Goal: Task Accomplishment & Management: Manage account settings

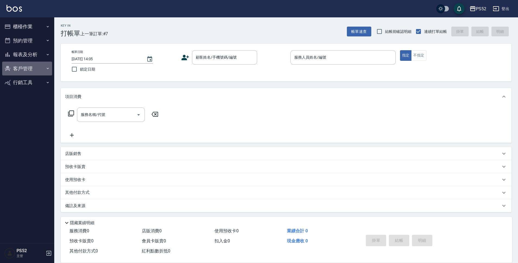
click at [30, 72] on button "客戶管理" at bounding box center [27, 69] width 50 height 14
click at [33, 86] on link "客戶列表" at bounding box center [27, 84] width 50 height 12
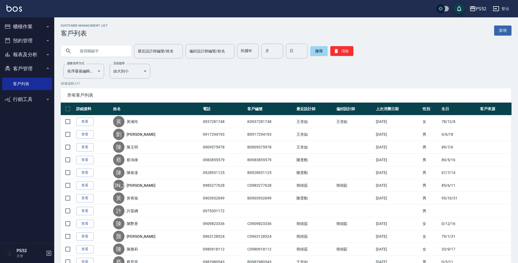
click at [33, 54] on button "報表及分析" at bounding box center [27, 54] width 50 height 14
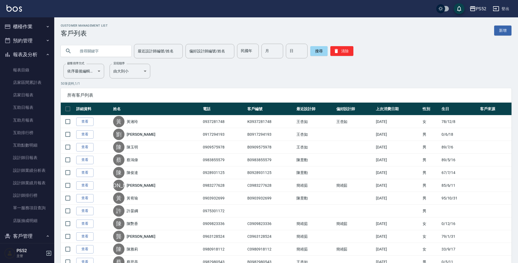
click at [32, 40] on button "預約管理" at bounding box center [27, 41] width 50 height 14
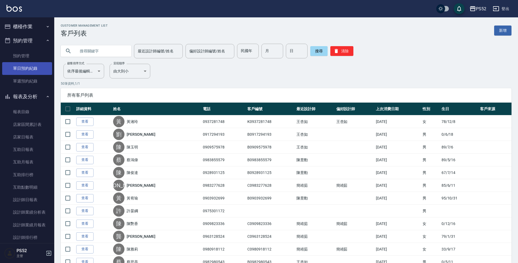
click at [33, 69] on link "單日預約紀錄" at bounding box center [27, 68] width 50 height 12
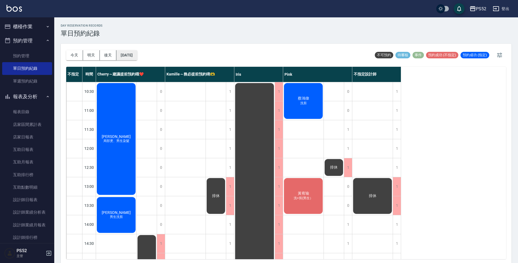
click at [133, 57] on button "[DATE]" at bounding box center [126, 55] width 21 height 10
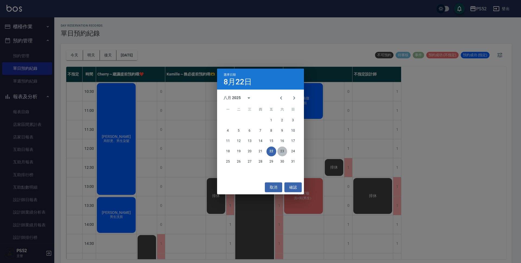
click at [282, 151] on button "23" at bounding box center [282, 151] width 10 height 10
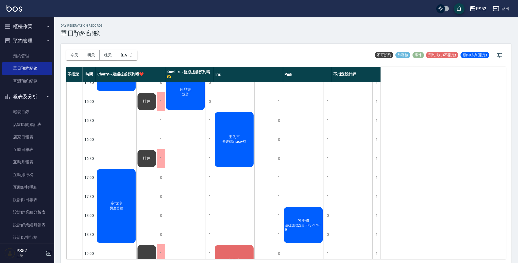
scroll to position [144, 0]
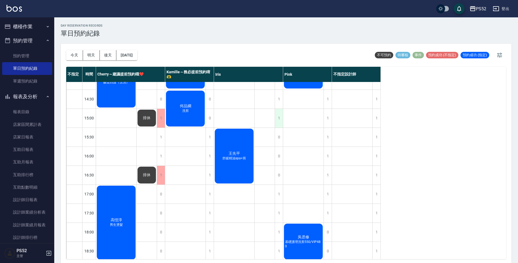
click at [277, 116] on div "1" at bounding box center [279, 118] width 8 height 19
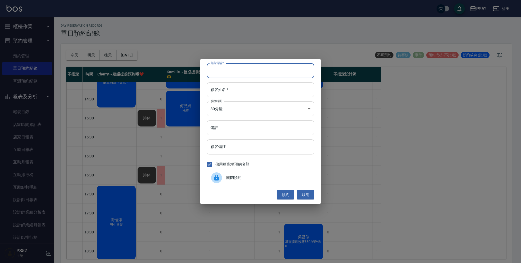
click at [234, 72] on input "顧客電話   *" at bounding box center [260, 70] width 107 height 15
type input "0979910265"
click at [271, 91] on input "顧客姓名   *" at bounding box center [260, 89] width 107 height 15
type input "F"
type input "＿"
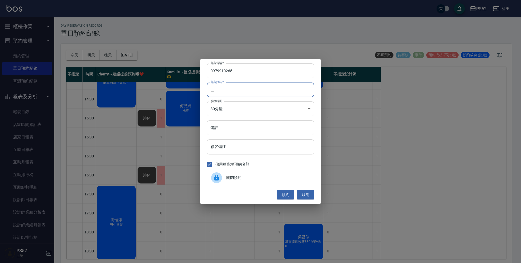
type input "王"
type input "梁"
click at [252, 128] on input "備註" at bounding box center [260, 127] width 107 height 15
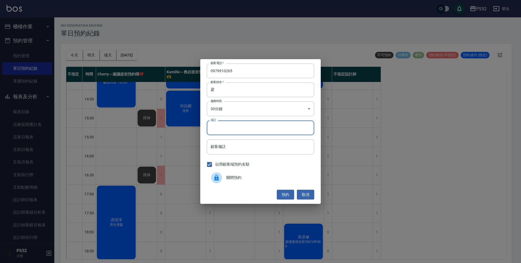
type input "＿"
type input "[PERSON_NAME]"
type input "單剪一位"
click at [287, 193] on button "預約" at bounding box center [285, 195] width 17 height 10
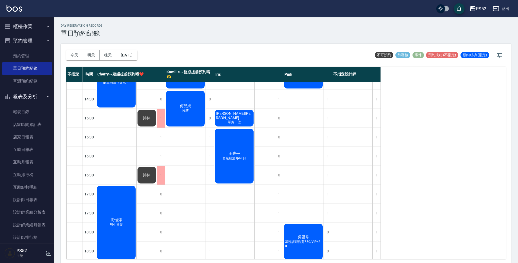
click at [117, 9] on span "單剪一位" at bounding box center [116, 9] width 2 height 0
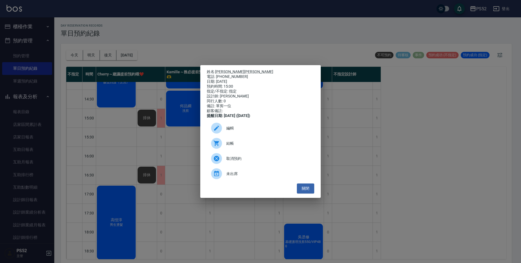
click at [229, 131] on span "編輯" at bounding box center [268, 128] width 84 height 6
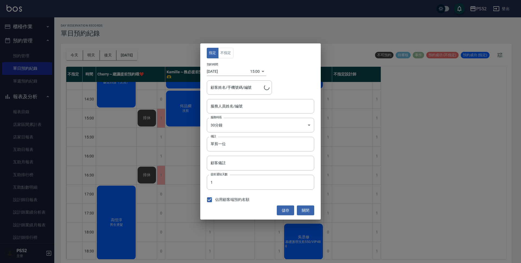
type input "Iris-10"
type input "[PERSON_NAME][PERSON_NAME]/0979910265/B0979910265"
click at [302, 212] on button "關閉" at bounding box center [305, 210] width 17 height 10
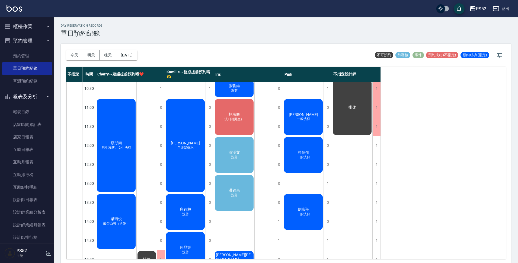
scroll to position [0, 0]
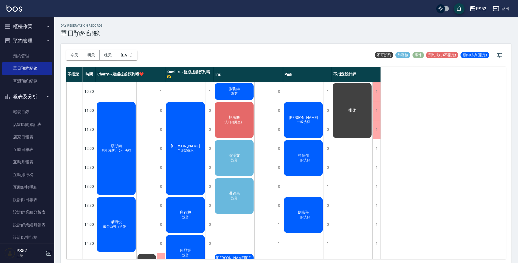
click at [123, 148] on span "游漢文" at bounding box center [117, 145] width 14 height 5
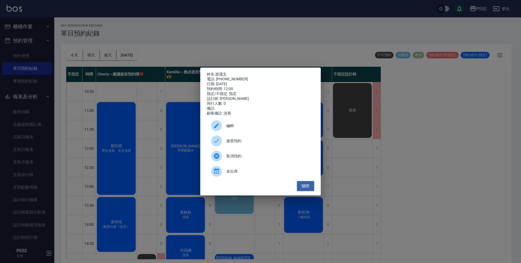
click at [231, 144] on span "接受預約" at bounding box center [268, 141] width 84 height 6
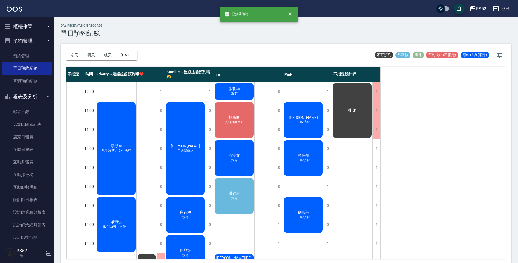
click at [123, 148] on span "洪銘昌" at bounding box center [117, 145] width 14 height 5
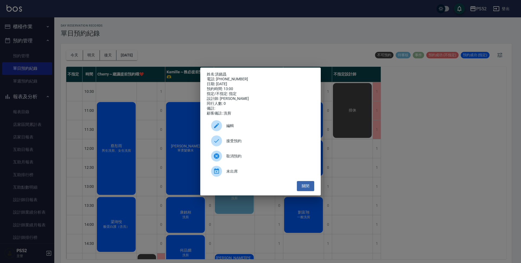
click at [225, 146] on div at bounding box center [218, 140] width 15 height 11
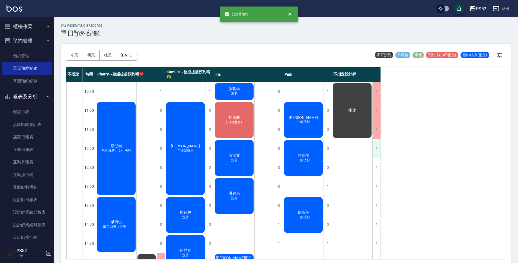
click at [374, 150] on div "1" at bounding box center [376, 148] width 8 height 19
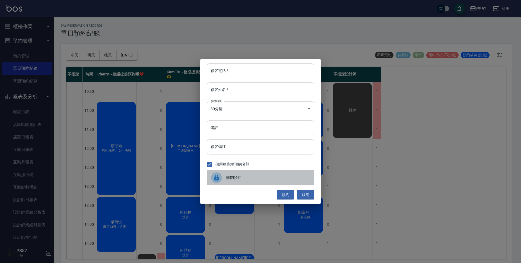
click at [284, 174] on div "關閉預約" at bounding box center [260, 177] width 107 height 15
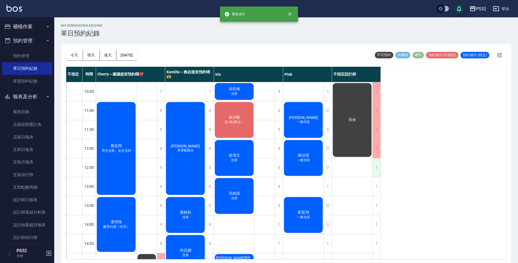
click at [377, 166] on div "1" at bounding box center [376, 167] width 8 height 19
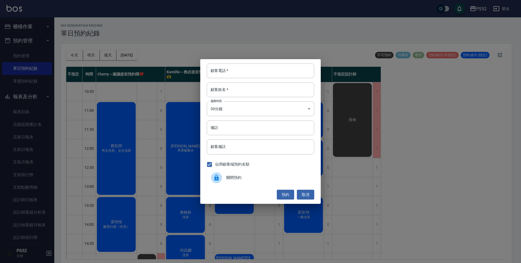
click at [260, 183] on div "關閉預約" at bounding box center [260, 177] width 107 height 15
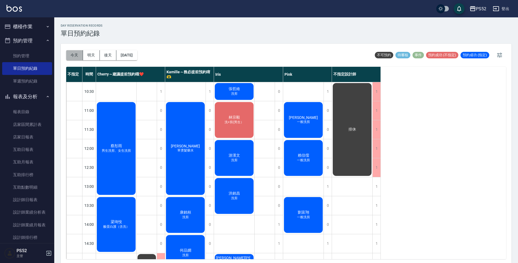
click at [75, 58] on button "今天" at bounding box center [74, 55] width 17 height 10
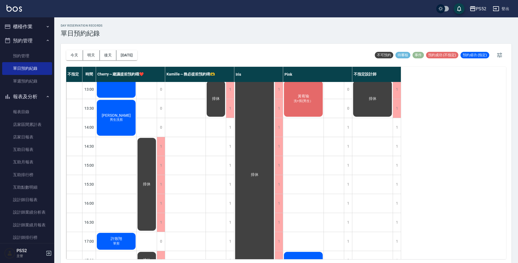
scroll to position [100, 0]
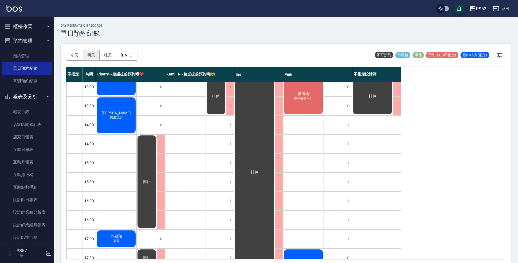
click at [93, 58] on button "明天" at bounding box center [91, 55] width 17 height 10
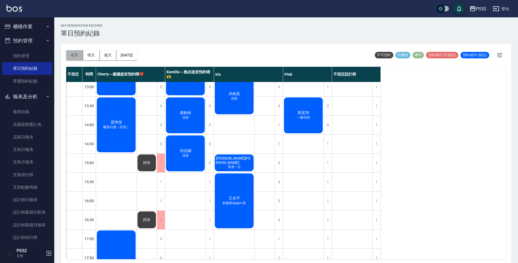
click at [73, 56] on button "今天" at bounding box center [74, 55] width 17 height 10
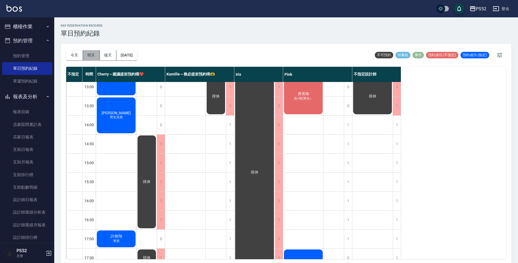
click at [90, 56] on button "明天" at bounding box center [91, 55] width 17 height 10
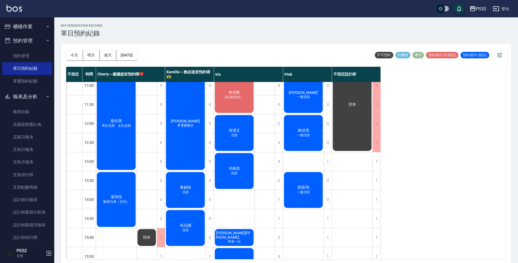
scroll to position [27, 0]
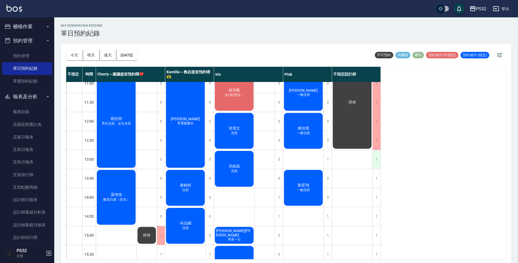
click at [375, 166] on div "1" at bounding box center [376, 159] width 8 height 19
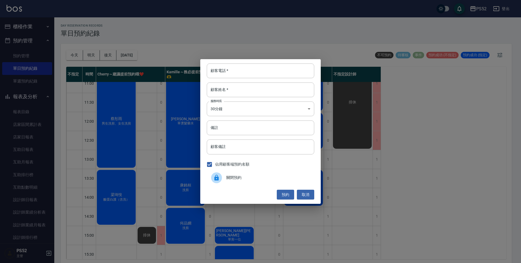
click at [250, 179] on span "關閉預約" at bounding box center [268, 178] width 84 height 6
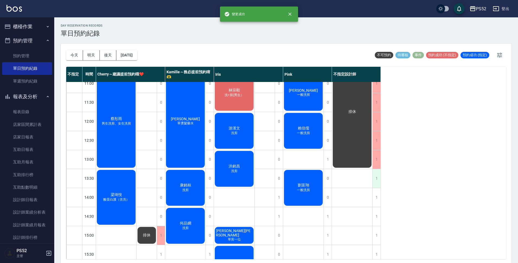
click at [379, 177] on div "1" at bounding box center [376, 178] width 8 height 19
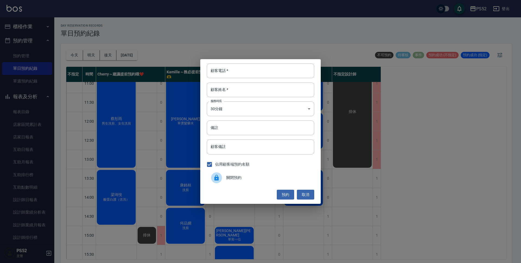
click at [286, 183] on div "關閉預約" at bounding box center [260, 177] width 107 height 15
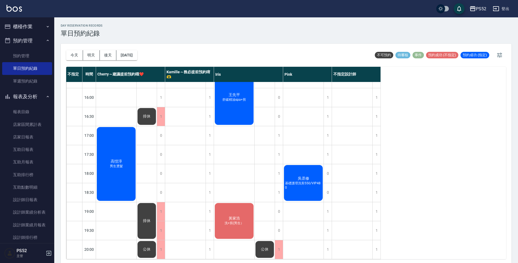
scroll to position [207, 0]
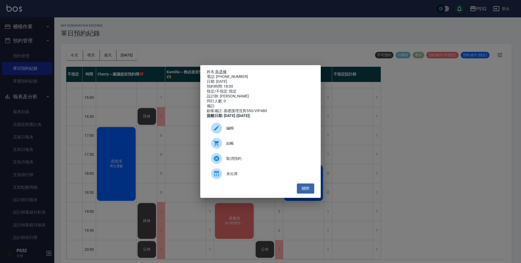
click at [224, 72] on link "吳丞修" at bounding box center [220, 71] width 11 height 4
click at [301, 191] on button "關閉" at bounding box center [305, 188] width 17 height 10
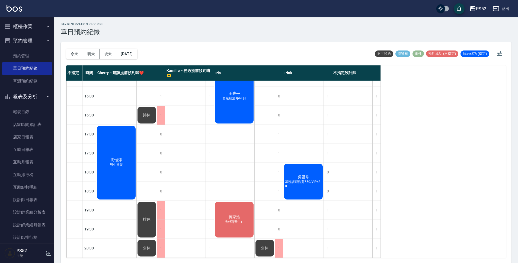
scroll to position [2, 0]
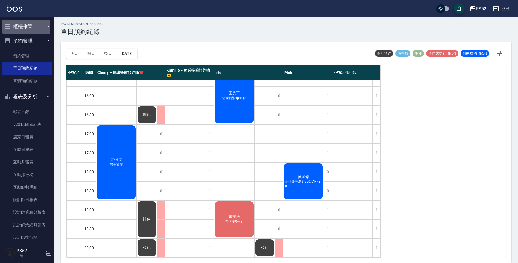
click at [18, 26] on button "櫃檯作業" at bounding box center [27, 27] width 50 height 14
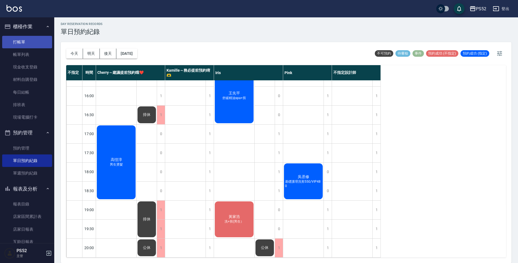
click at [22, 43] on link "打帳單" at bounding box center [27, 42] width 50 height 12
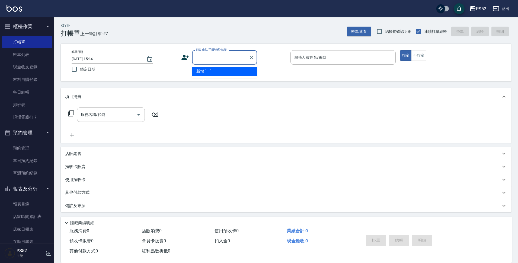
type input "＿"
click at [181, 56] on icon at bounding box center [185, 57] width 8 height 8
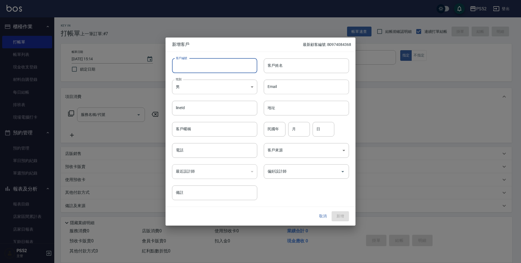
click at [195, 61] on input "客戶編號" at bounding box center [214, 65] width 85 height 15
paste input "0"
click at [195, 61] on input "B" at bounding box center [208, 65] width 73 height 15
type input "B0986884798"
click at [210, 146] on input "電話" at bounding box center [214, 150] width 85 height 15
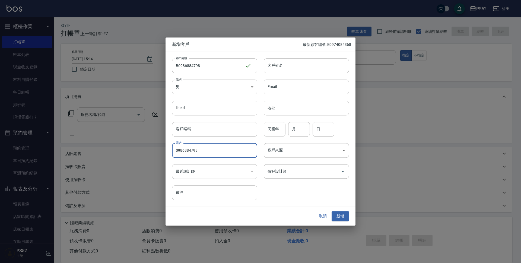
type input "0986884798"
click at [271, 132] on input "民國年" at bounding box center [275, 129] width 22 height 15
type input "76"
type input "11"
type input "5"
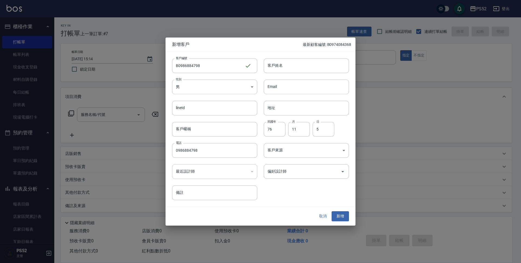
click at [303, 76] on div "Email Email" at bounding box center [303, 83] width 92 height 21
click at [308, 70] on input "客戶姓名" at bounding box center [306, 65] width 85 height 15
type input "[PERSON_NAME]"
drag, startPoint x: 338, startPoint y: 217, endPoint x: 314, endPoint y: 197, distance: 32.2
click at [339, 216] on button "新增" at bounding box center [339, 216] width 17 height 10
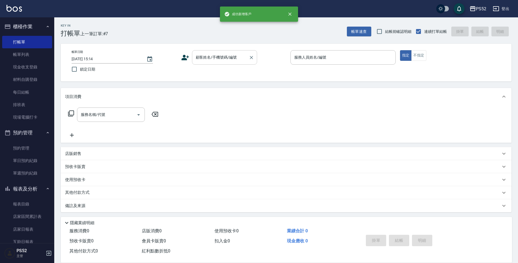
click at [237, 56] on input "顧客姓名/手機號碼/編號" at bounding box center [220, 57] width 52 height 9
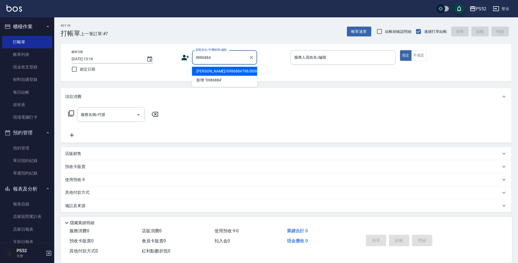
type input "[PERSON_NAME]/0986884798/B0986884798"
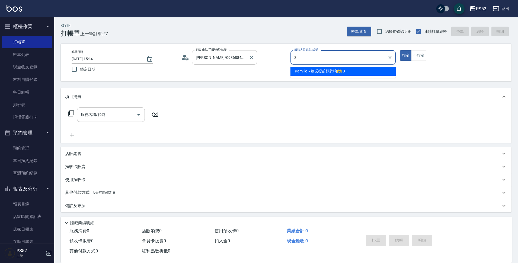
type input "3"
type button "true"
type input "Kamille～務必提前預約唷🫶-3"
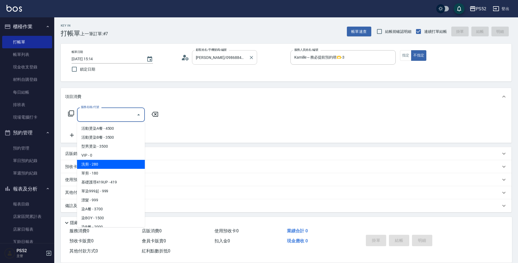
type input "洗剪(C1)"
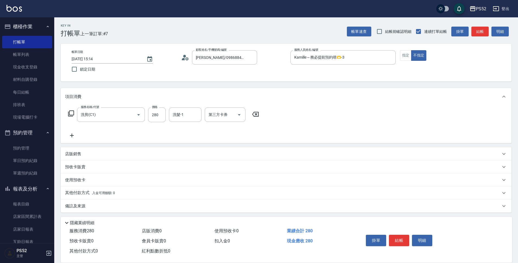
click at [72, 133] on icon at bounding box center [72, 135] width 14 height 7
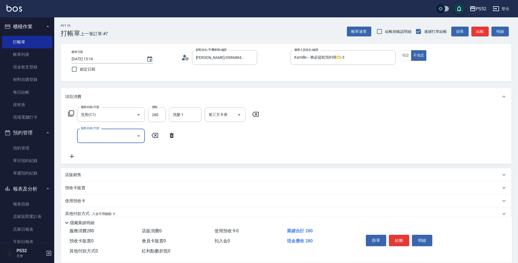
click at [86, 139] on input "服務名稱/代號" at bounding box center [106, 135] width 55 height 9
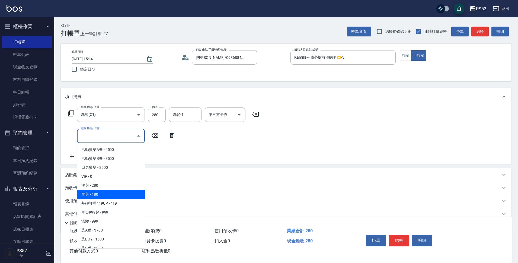
click at [100, 194] on span "單剪 - 180" at bounding box center [111, 194] width 68 height 9
type input "單剪(C2)"
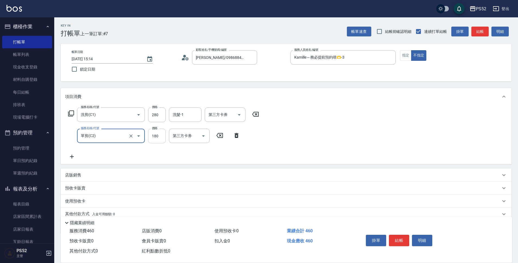
click at [155, 135] on input "180" at bounding box center [157, 136] width 18 height 15
type input "50"
click at [193, 136] on input "第三方卡券" at bounding box center [185, 135] width 28 height 9
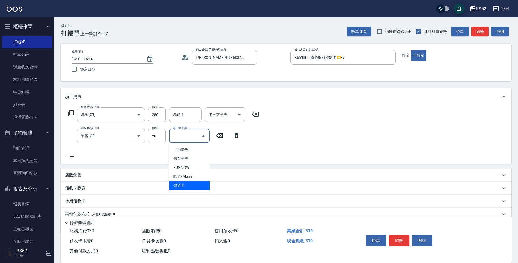
click at [190, 187] on span "儲值卡" at bounding box center [189, 185] width 41 height 9
type input "儲值卡"
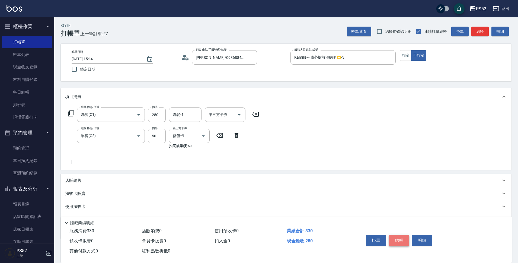
click at [397, 240] on button "結帳" at bounding box center [399, 240] width 20 height 11
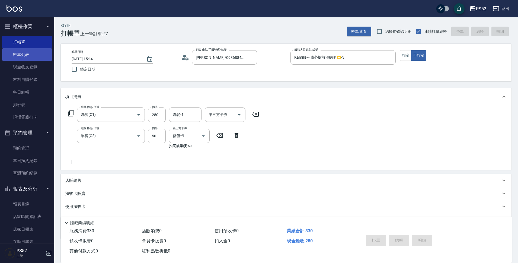
type input "[DATE] 15:15"
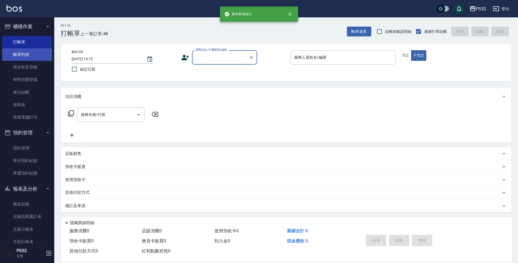
click at [18, 52] on link "帳單列表" at bounding box center [27, 54] width 50 height 12
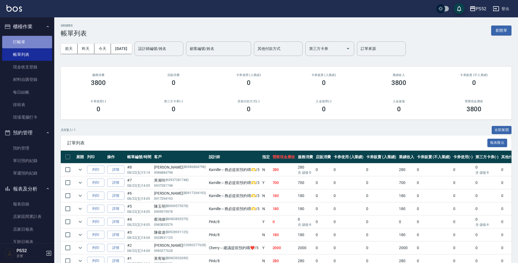
click at [29, 38] on link "打帳單" at bounding box center [27, 42] width 50 height 12
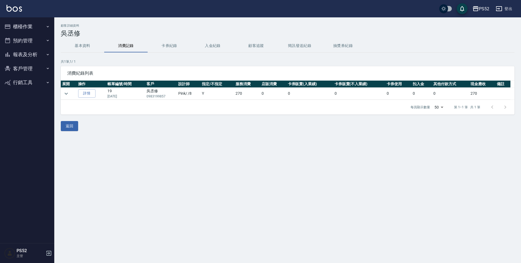
click at [79, 47] on button "基本資料" at bounding box center [82, 45] width 43 height 13
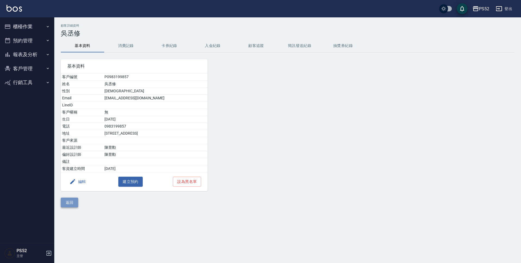
click at [73, 200] on button "返回" at bounding box center [69, 202] width 17 height 10
